Goal: Contribute content: Contribute content

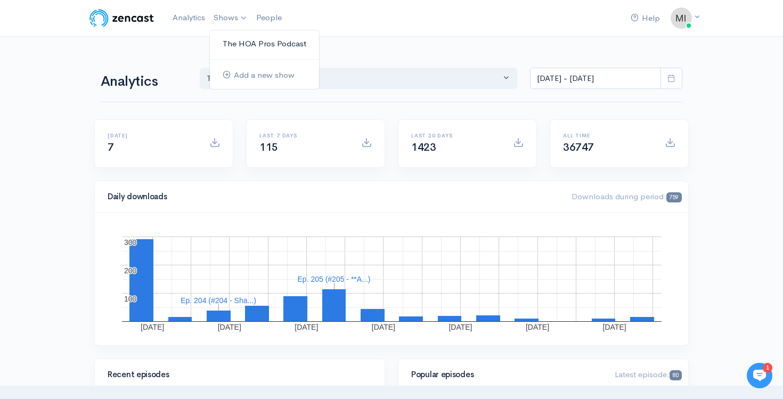
click at [232, 44] on link "The HOA Pros Podcast" at bounding box center [264, 44] width 109 height 19
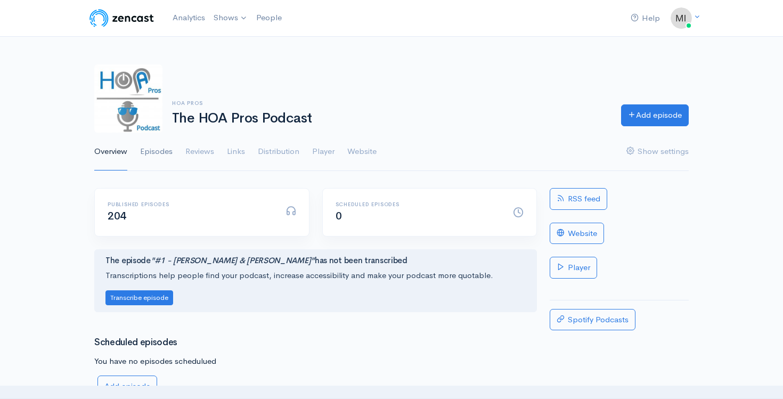
click at [160, 157] on link "Episodes" at bounding box center [156, 152] width 33 height 38
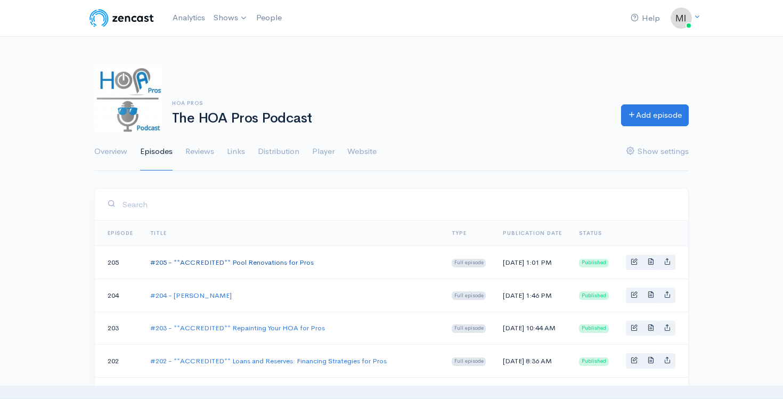
click at [277, 267] on link "#205 - **ACCREDITED** Pool Renovations for Pros" at bounding box center [232, 262] width 164 height 9
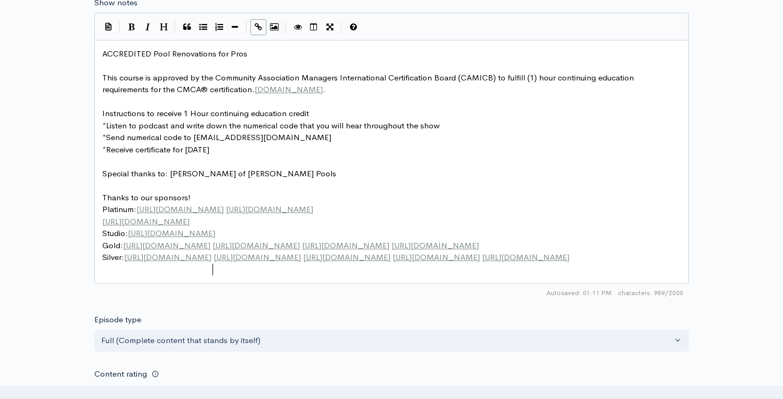
scroll to position [4, 0]
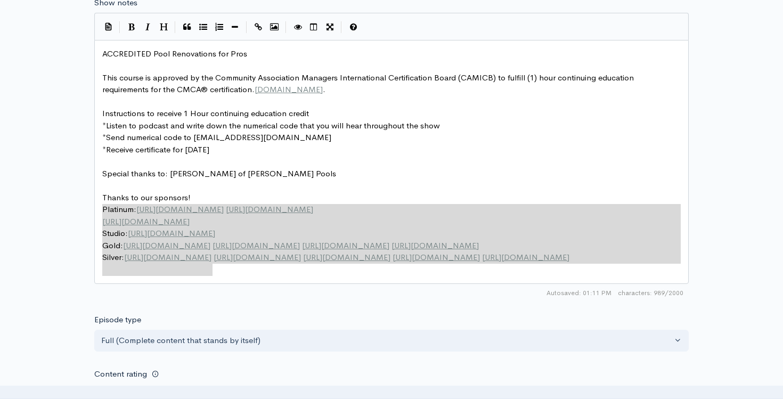
type textarea "Thanks to our sponsors! Platinum: [URL][DOMAIN_NAME] [URL][DOMAIN_NAME] [URL][D…"
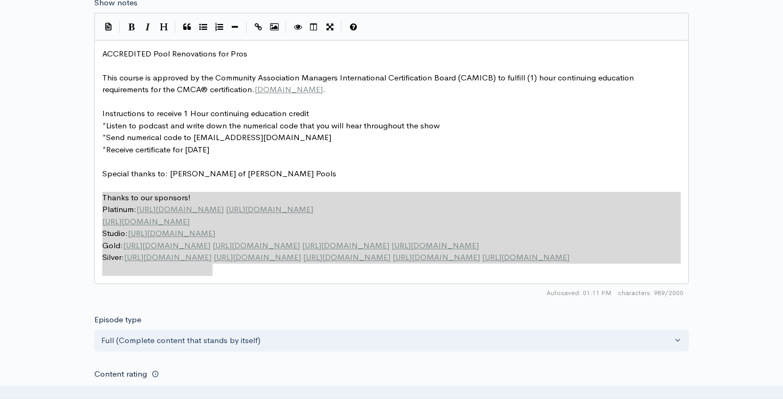
drag, startPoint x: 230, startPoint y: 271, endPoint x: 94, endPoint y: 199, distance: 153.3
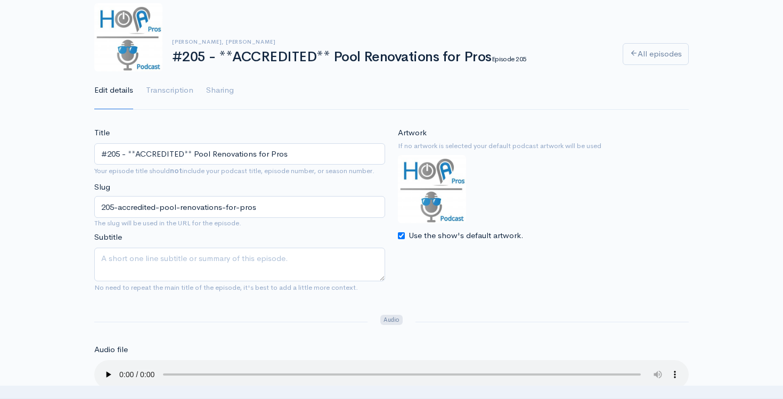
scroll to position [0, 0]
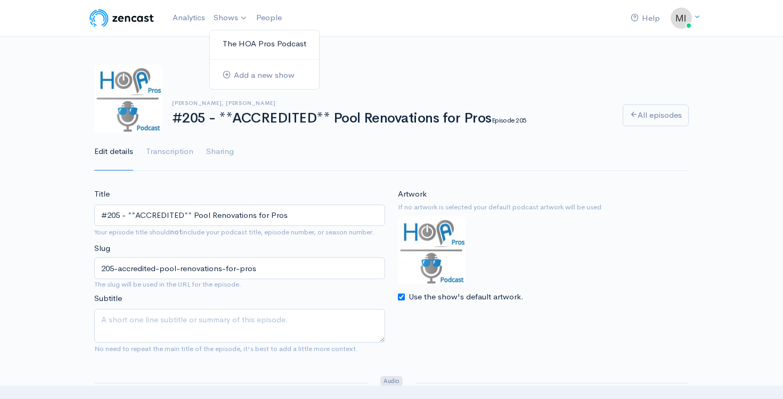
click at [231, 46] on link "The HOA Pros Podcast" at bounding box center [264, 44] width 109 height 19
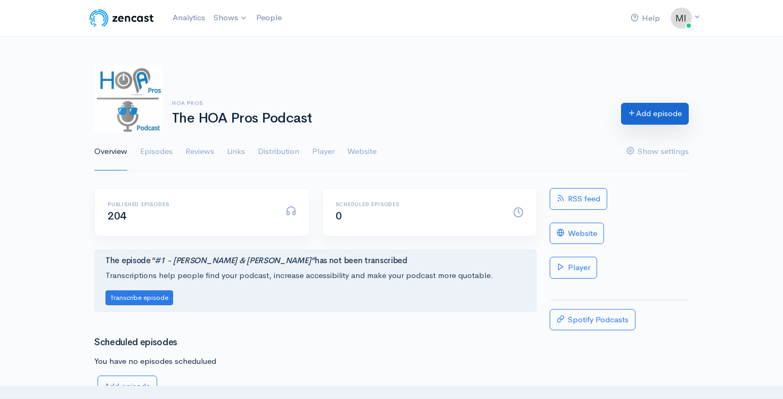
click at [658, 110] on link "Add episode" at bounding box center [655, 114] width 68 height 22
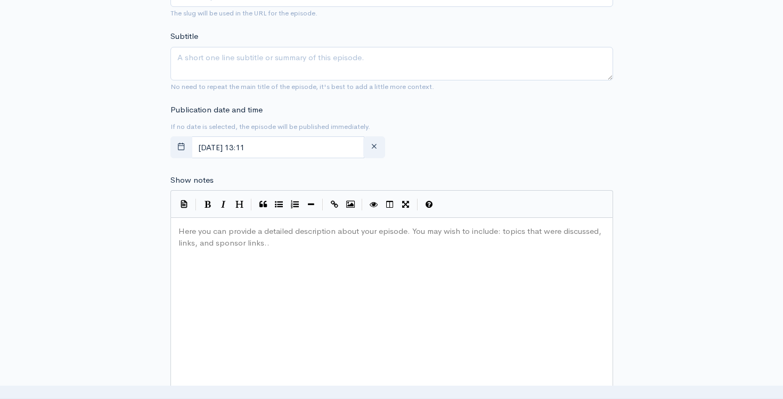
click at [238, 257] on div "Here you can provide a detailed description about your episode. You may wish to…" at bounding box center [405, 316] width 458 height 187
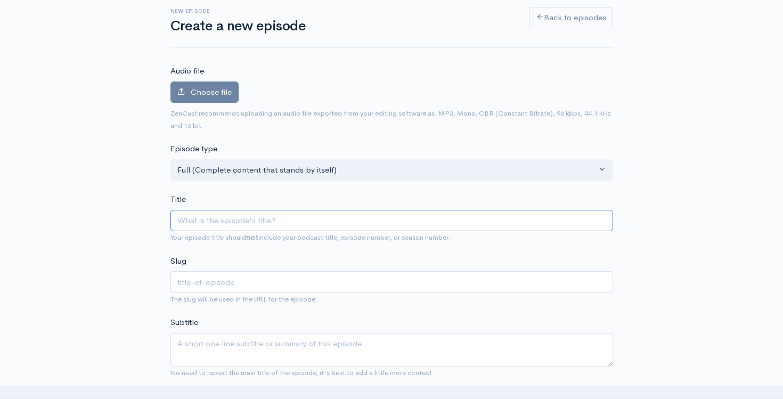
click at [196, 212] on input "Title" at bounding box center [392, 221] width 443 height 22
type input "#"
type input "iw"
type input "#2"
type input "2"
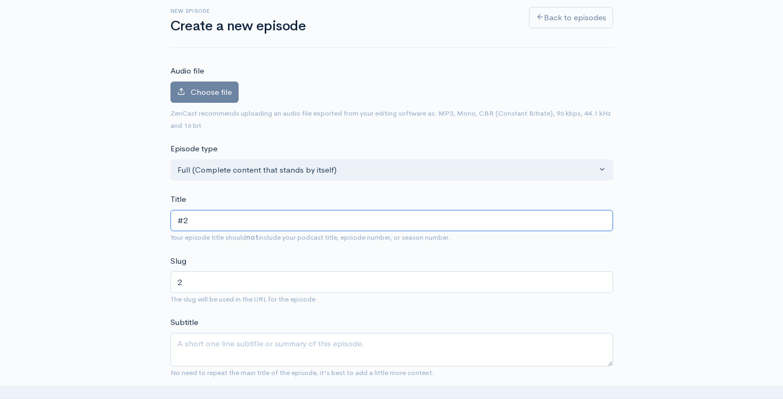
type input "#20"
type input "20"
type input "#206"
type input "206"
type input "#206 - A"
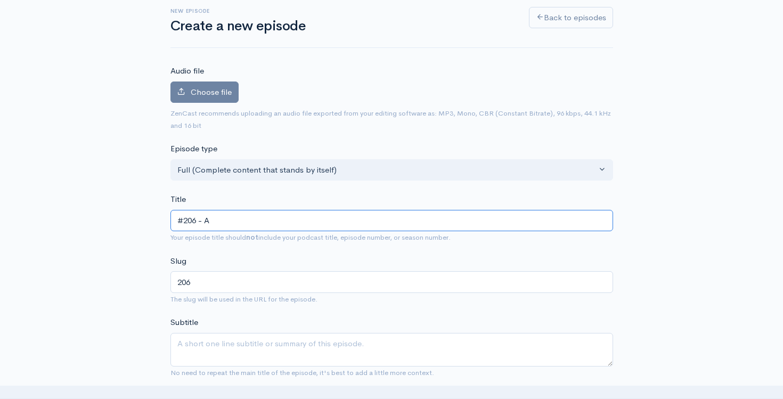
type input "206-a"
type input "#206 - Ad"
type input "206-ad"
type input "#206 - [PERSON_NAME]"
type input "206-[PERSON_NAME]"
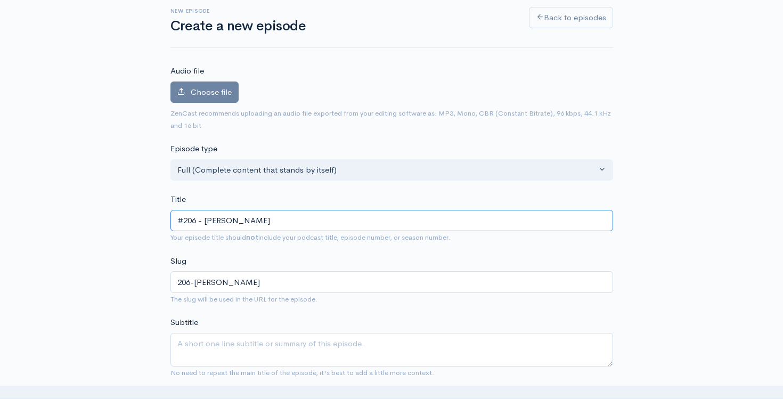
type input "#206 - [PERSON_NAME]"
type input "206-[PERSON_NAME]-s"
type input "#206 - [PERSON_NAME]"
type input "206-[PERSON_NAME]"
type input "#206 - [PERSON_NAME]"
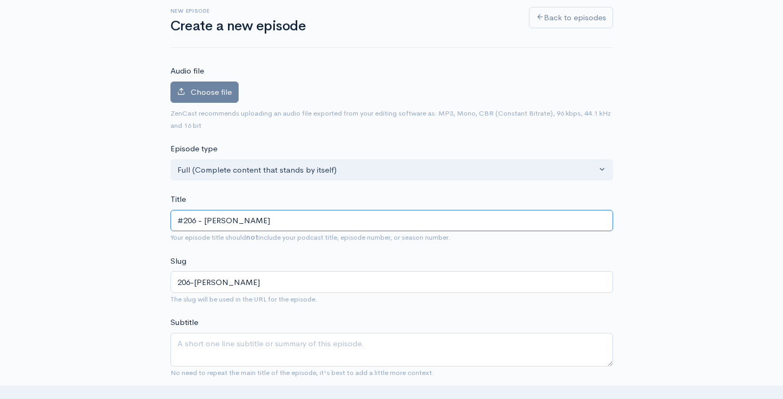
type input "206-[PERSON_NAME]"
type input "#206 - [PERSON_NAME]"
type input "206-[PERSON_NAME]"
type input "#206 - [PERSON_NAME]"
type input "206-[PERSON_NAME]-arm"
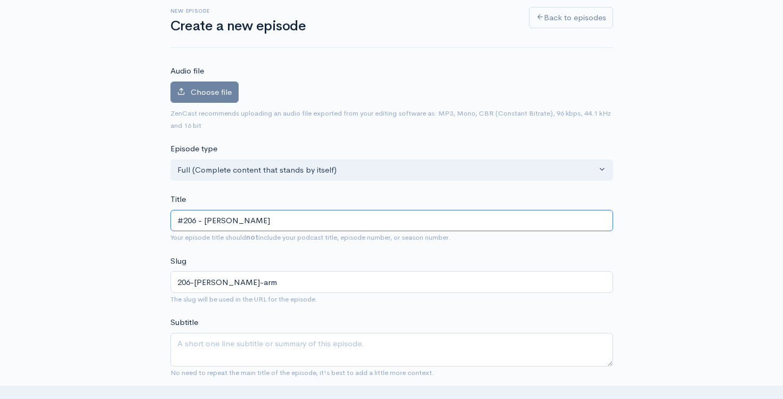
type input "#206 - [PERSON_NAME]"
type input "206-[PERSON_NAME]"
type input "#206 - [PERSON_NAME]"
click at [192, 98] on label "Choose file" at bounding box center [205, 93] width 68 height 22
click at [0, 0] on input "Choose file" at bounding box center [0, 0] width 0 height 0
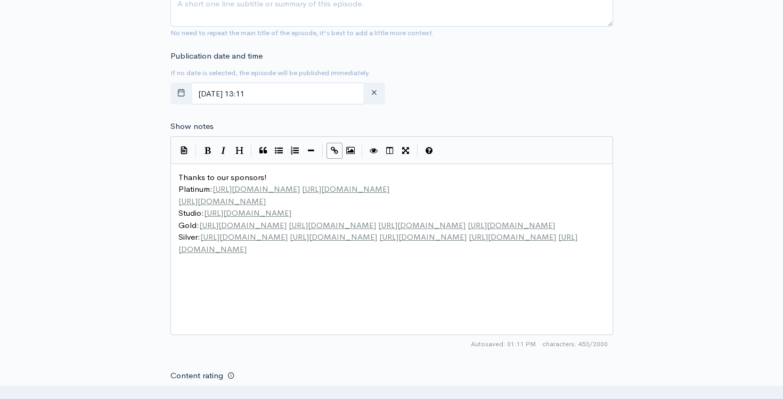
click at [179, 177] on span "Thanks to our sponsors!" at bounding box center [223, 177] width 88 height 10
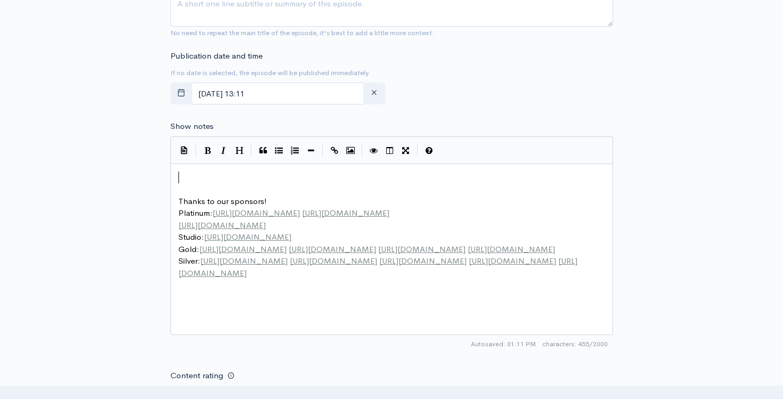
click at [191, 176] on pre "​" at bounding box center [391, 178] width 431 height 12
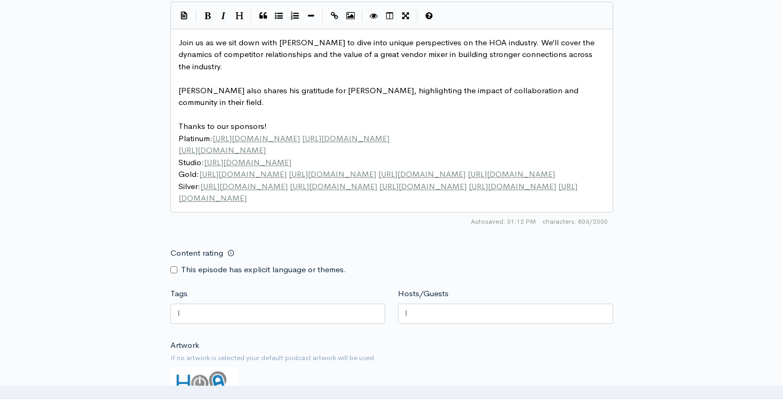
scroll to position [573, 0]
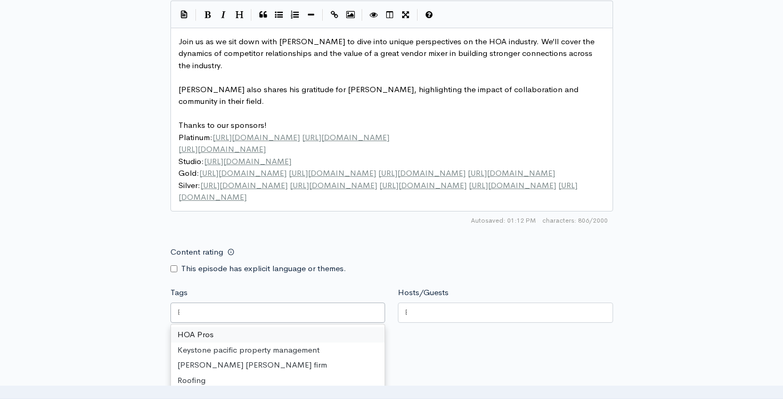
click at [286, 310] on div at bounding box center [278, 313] width 215 height 20
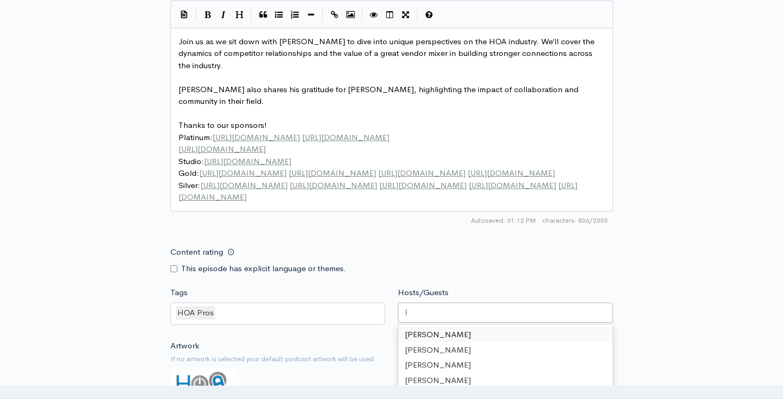
click at [471, 307] on div at bounding box center [505, 313] width 215 height 20
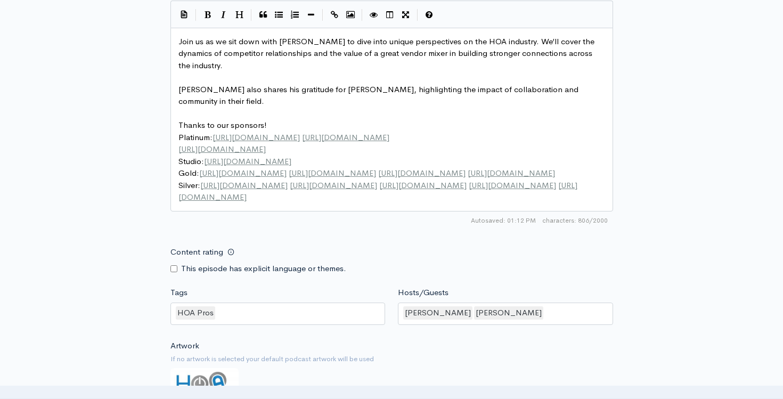
click at [479, 270] on form "Audio file 4 Uploading: 4% 32 MB of 816 MB · 9m 23s left ZenCast recommends upl…" at bounding box center [392, 55] width 443 height 1004
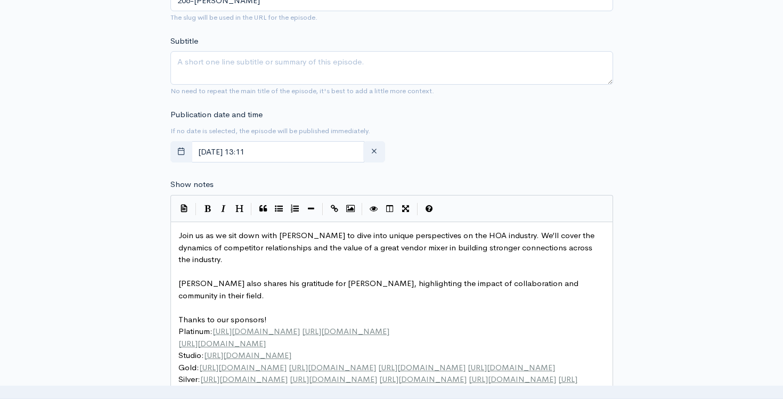
scroll to position [895, 0]
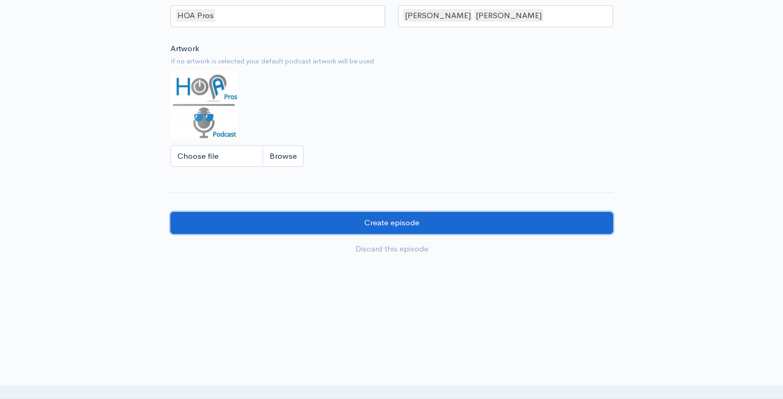
click at [385, 214] on input "Create episode" at bounding box center [392, 223] width 443 height 22
